Goal: Find specific page/section: Find specific page/section

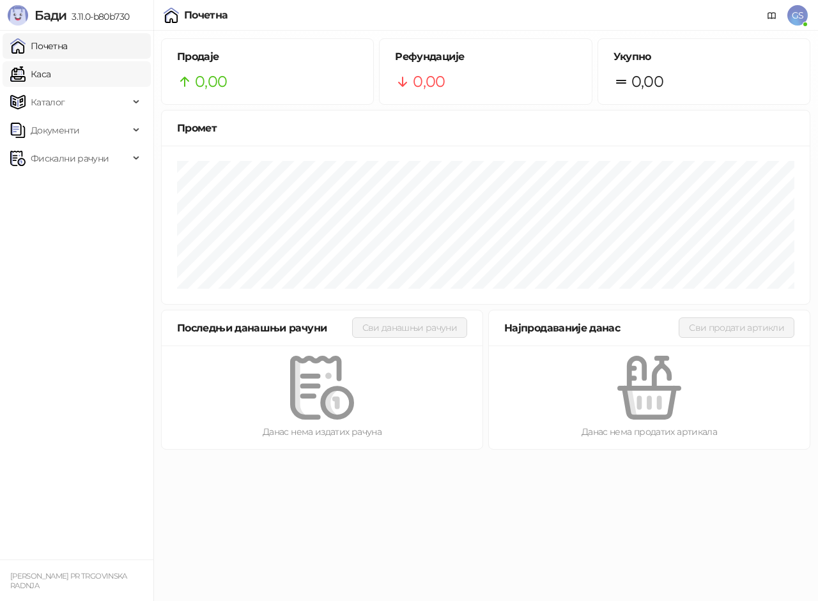
click at [50, 71] on link "Каса" at bounding box center [30, 74] width 40 height 26
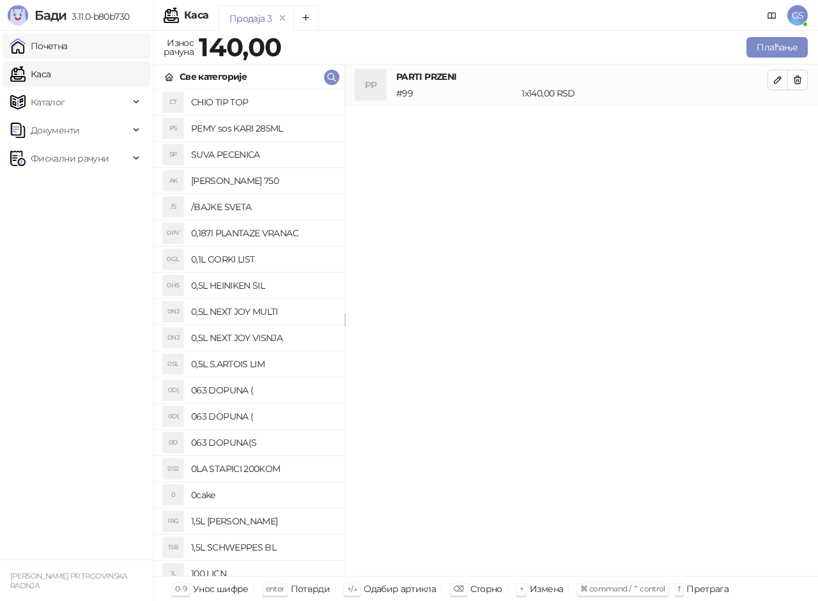
click at [68, 47] on link "Почетна" at bounding box center [39, 46] width 58 height 26
